Goal: Information Seeking & Learning: Learn about a topic

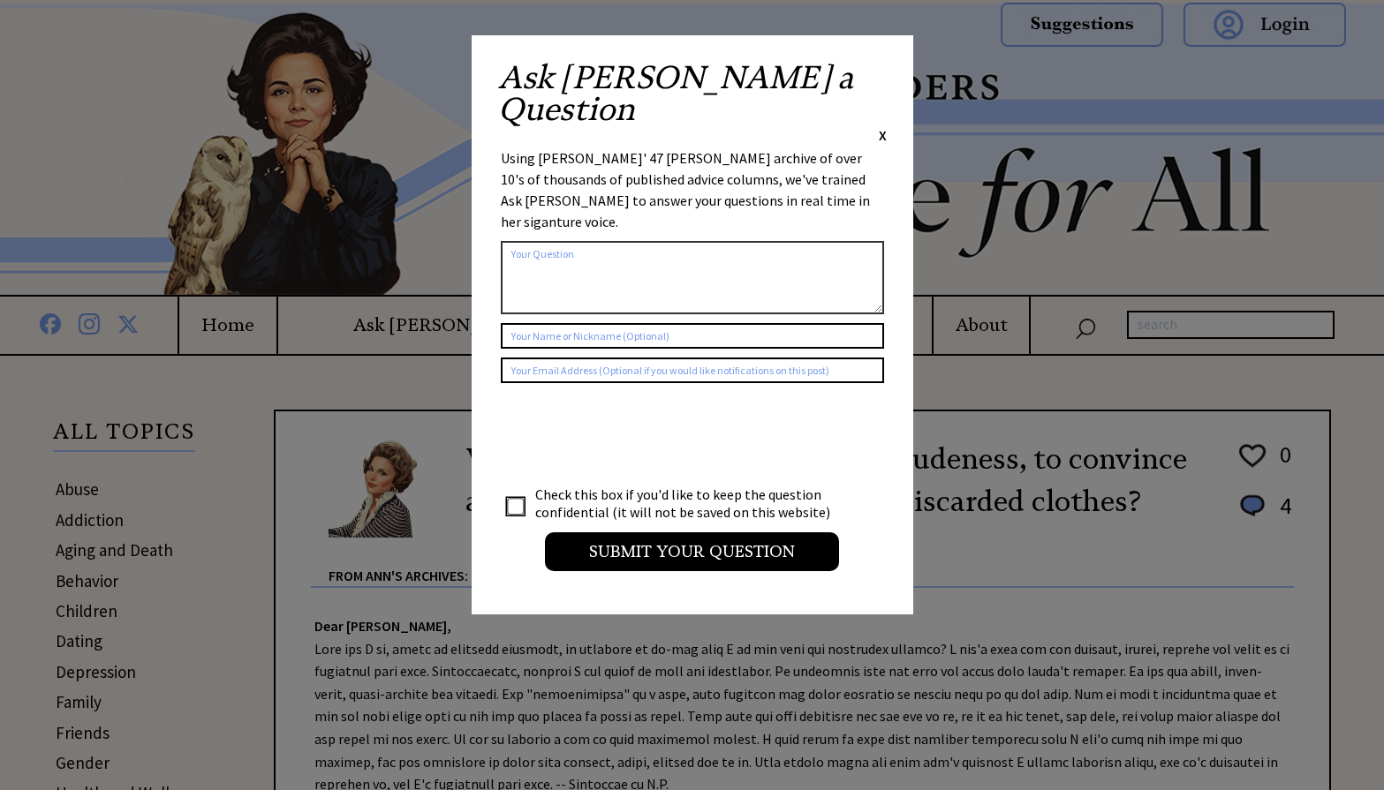
click at [884, 126] on span "X" at bounding box center [883, 135] width 8 height 18
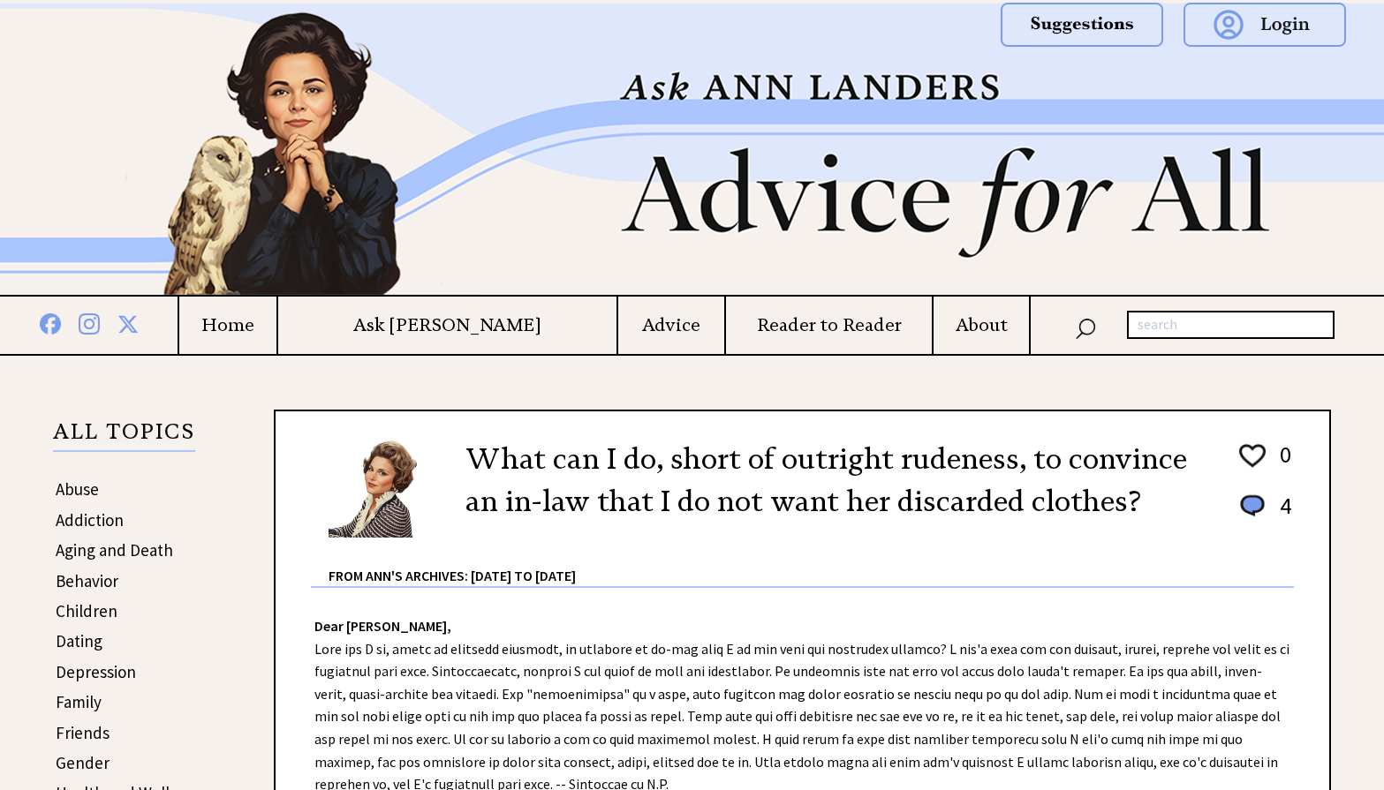
click at [1176, 326] on input "text" at bounding box center [1231, 325] width 208 height 28
type input "comparing prices"
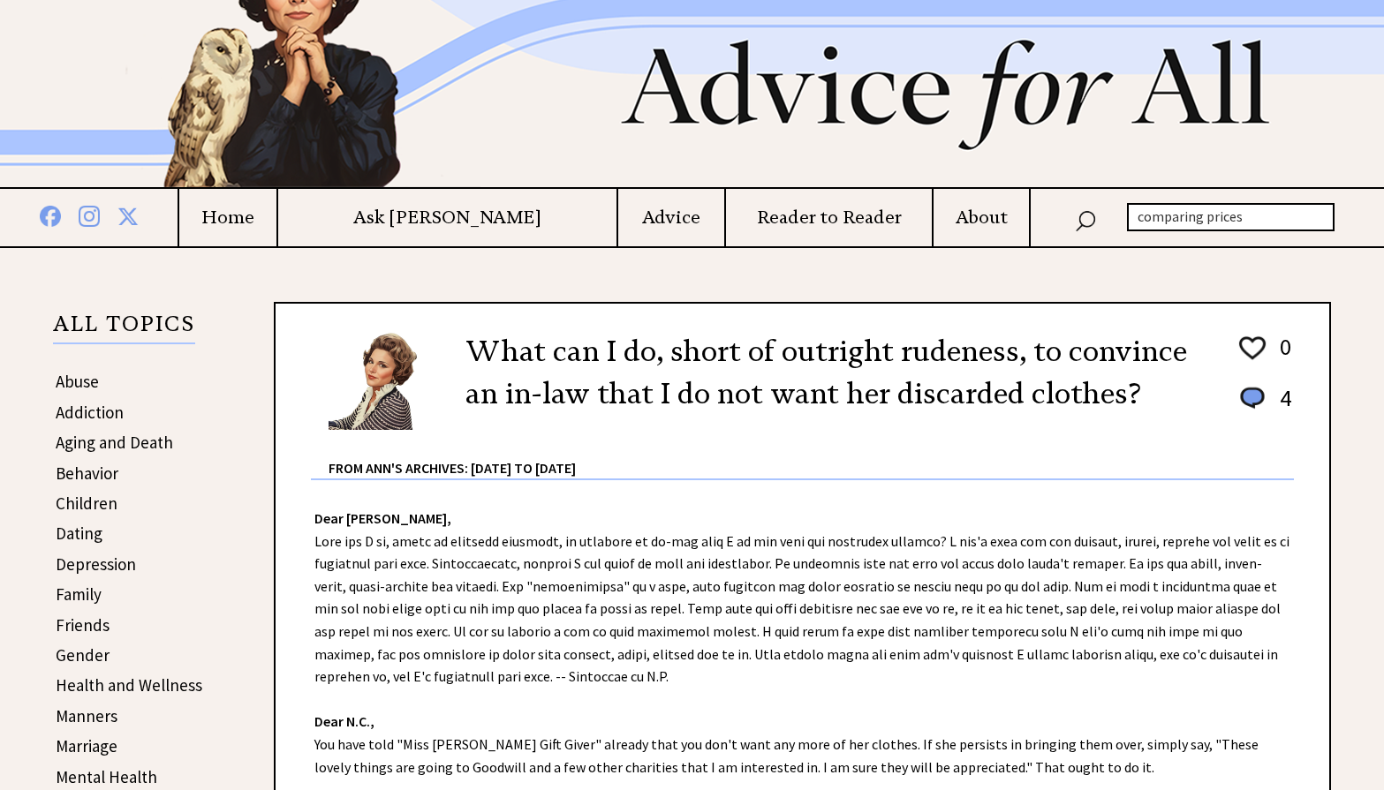
scroll to position [205, 0]
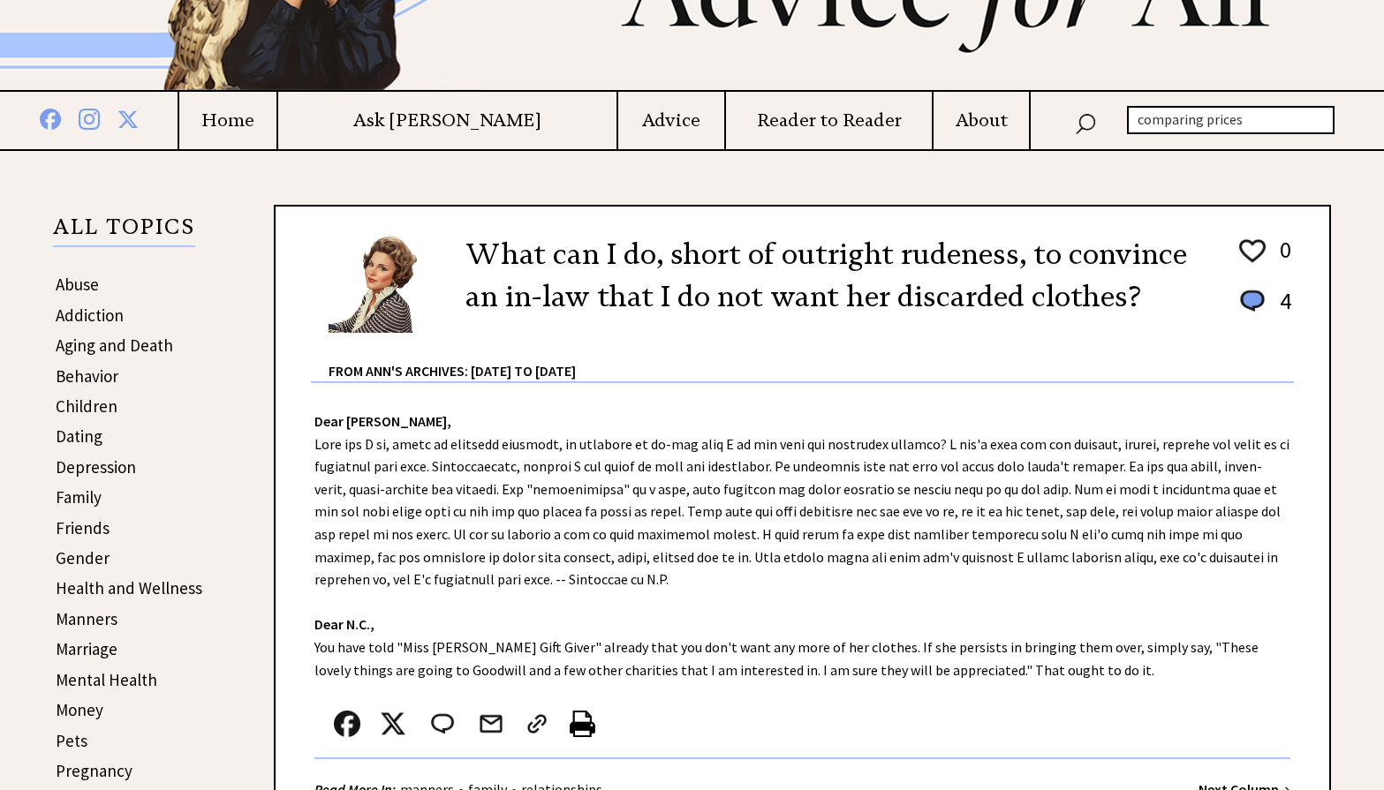
click at [99, 346] on link "Aging and Death" at bounding box center [114, 345] width 117 height 21
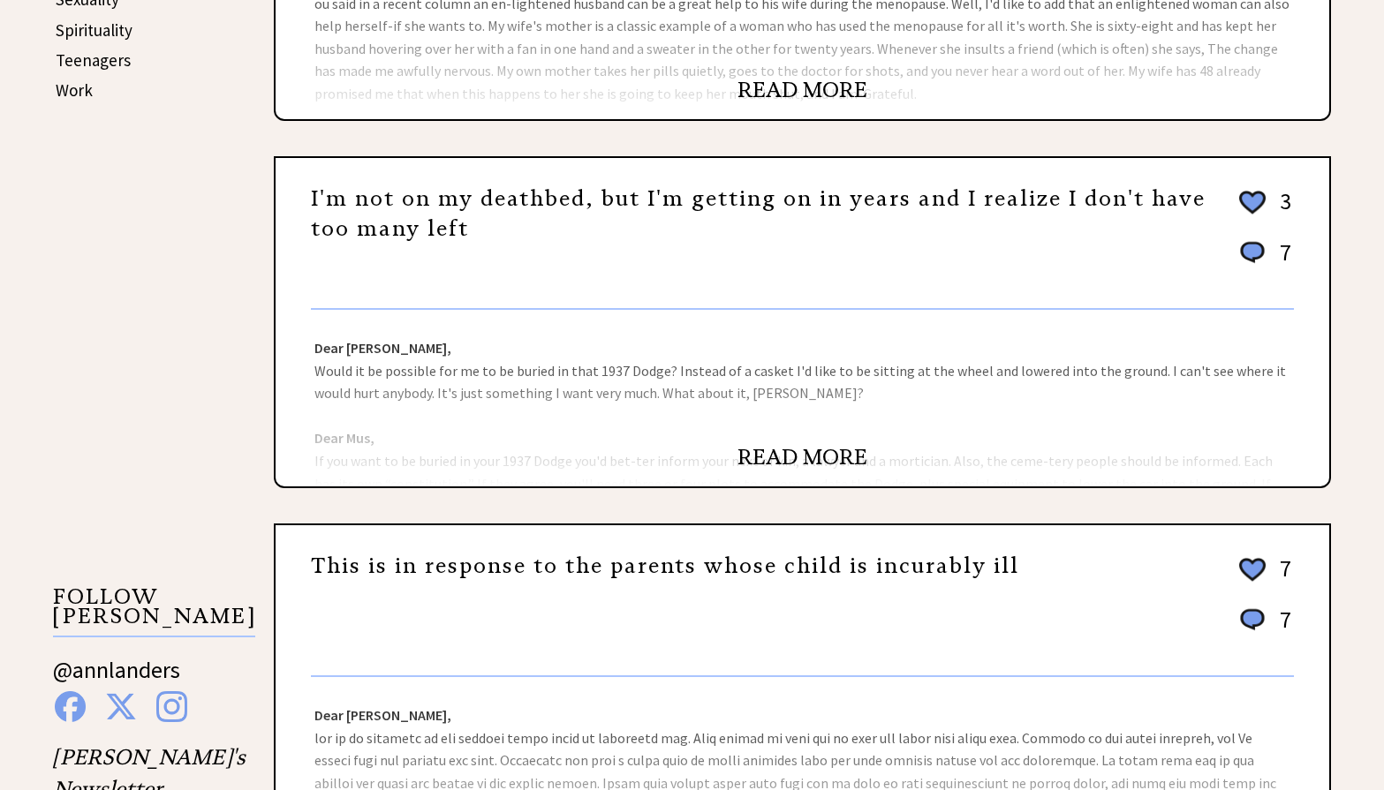
scroll to position [1132, 0]
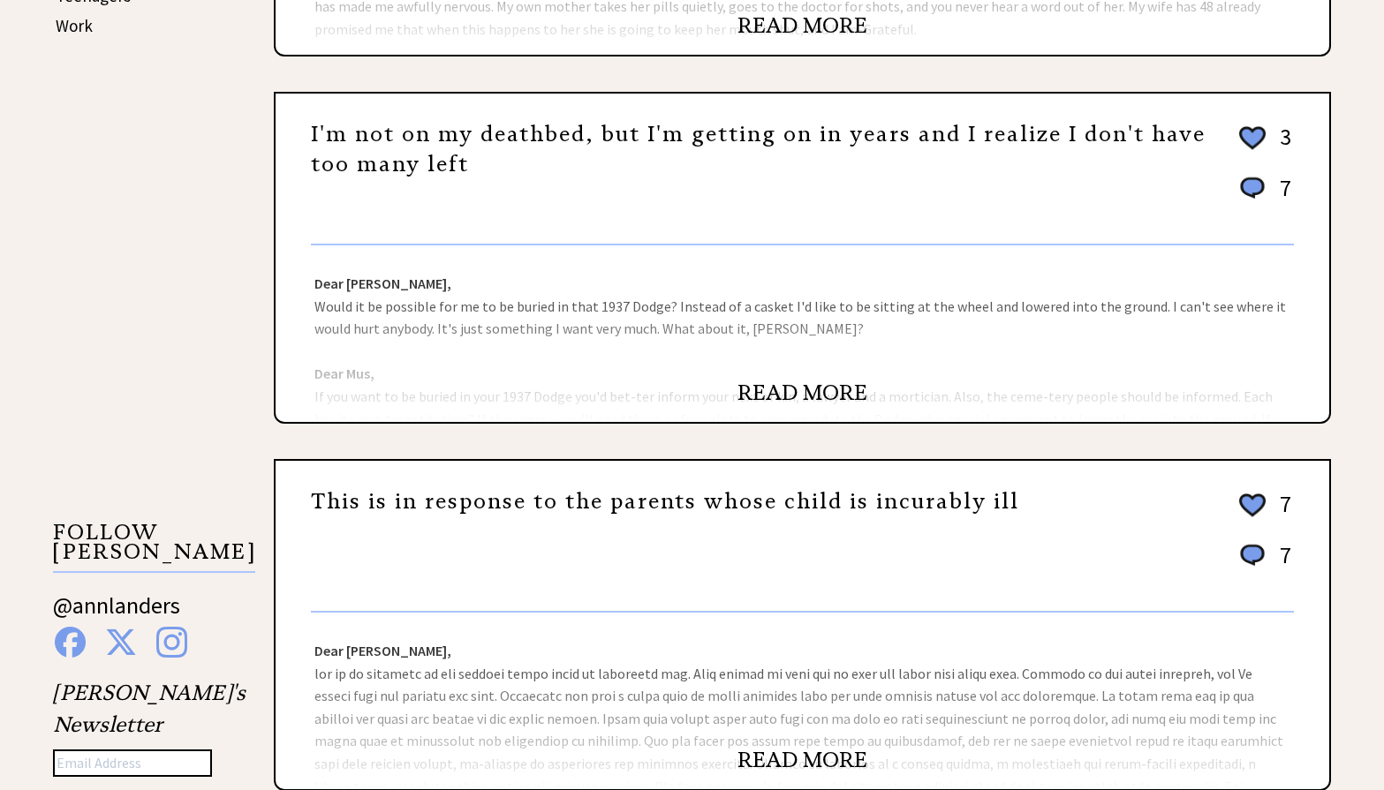
click at [754, 390] on link "READ MORE" at bounding box center [802, 393] width 130 height 26
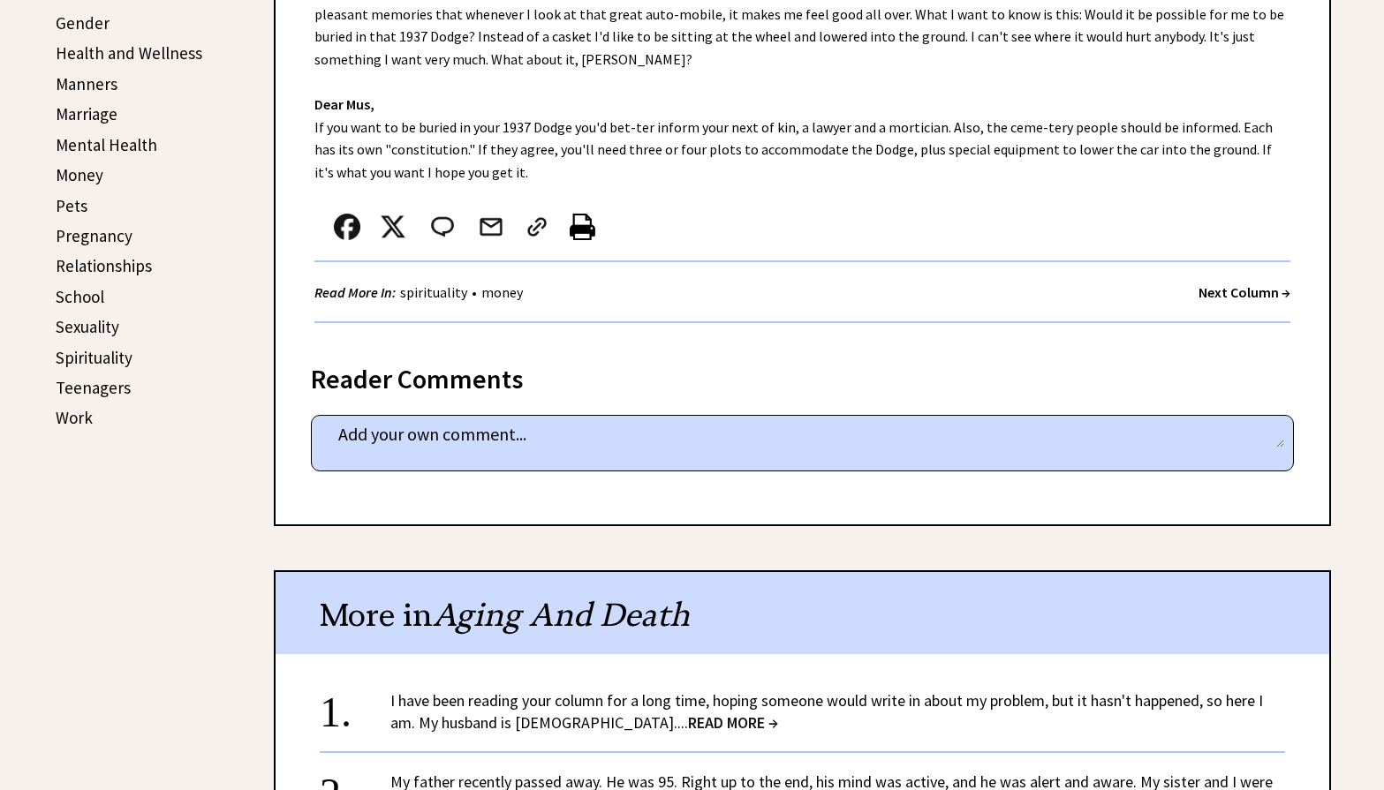
scroll to position [744, 0]
